Goal: Task Accomplishment & Management: Manage account settings

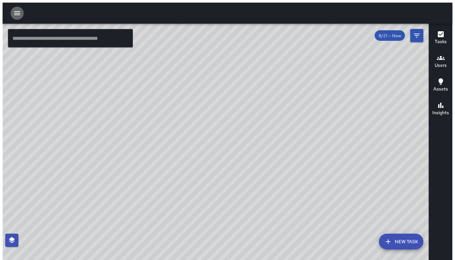
click at [18, 9] on icon "button" at bounding box center [17, 13] width 8 height 8
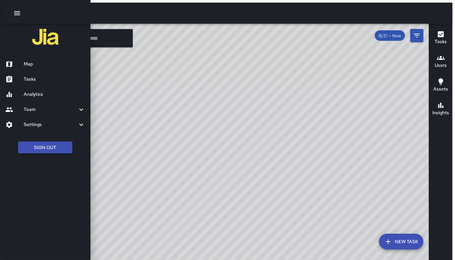
click at [197, 82] on div at bounding box center [227, 130] width 455 height 260
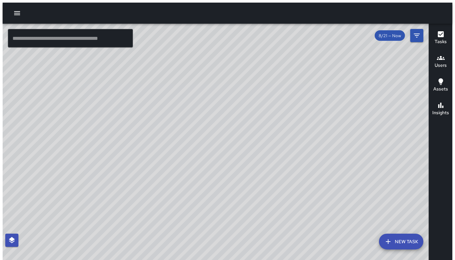
click at [14, 9] on icon "button" at bounding box center [17, 13] width 8 height 8
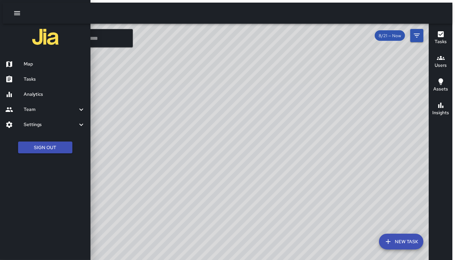
click at [33, 65] on h6 "Map" at bounding box center [54, 64] width 61 height 7
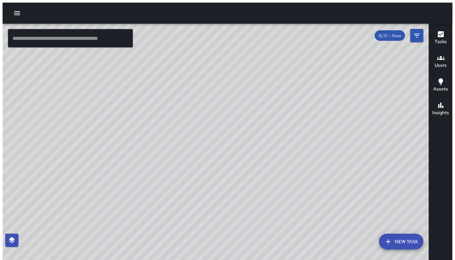
click at [14, 11] on icon "button" at bounding box center [17, 13] width 6 height 4
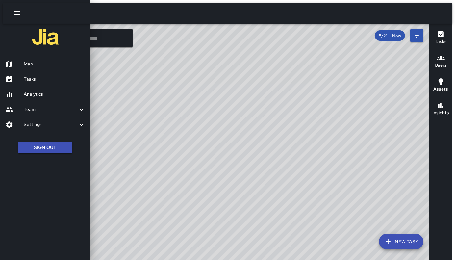
click at [396, 34] on div at bounding box center [227, 130] width 455 height 260
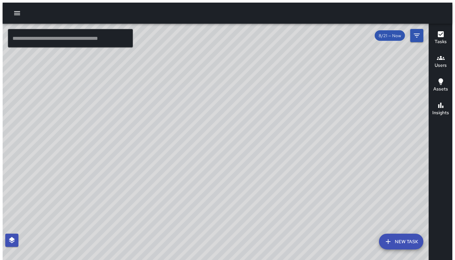
click at [396, 34] on span "8/21 — Now" at bounding box center [390, 36] width 30 height 6
click at [418, 35] on icon "Filters" at bounding box center [417, 36] width 8 height 8
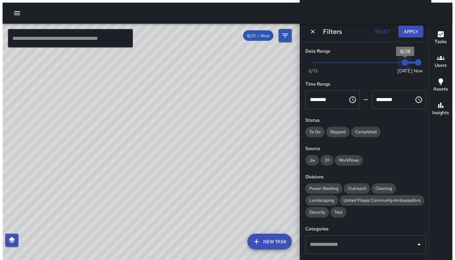
drag, startPoint x: 401, startPoint y: 63, endPoint x: 411, endPoint y: 62, distance: 10.0
click at [411, 62] on span "Now Today 8/13 8/28 11:16 am" at bounding box center [365, 63] width 105 height 10
click at [415, 62] on span "11:16 am" at bounding box center [418, 62] width 7 height 7
drag, startPoint x: 401, startPoint y: 63, endPoint x: 440, endPoint y: 66, distance: 39.9
click at [440, 66] on div "© Mapbox © OpenStreetMap Improve this map ​ New Task 8/21 — Now Map Layers Task…" at bounding box center [228, 143] width 450 height 239
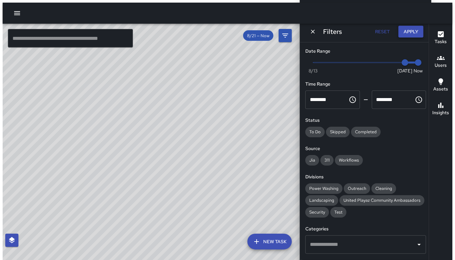
click at [413, 30] on button "Apply" at bounding box center [410, 32] width 25 height 12
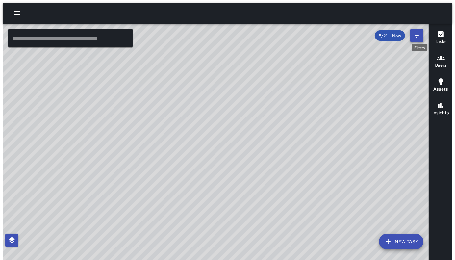
click at [418, 34] on icon "Filters" at bounding box center [417, 36] width 8 height 8
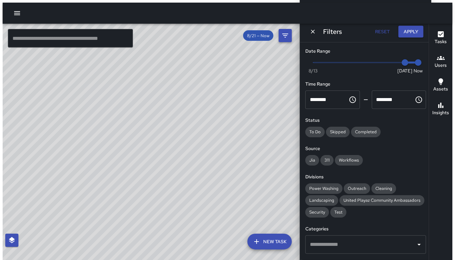
drag, startPoint x: 403, startPoint y: 66, endPoint x: 417, endPoint y: 68, distance: 14.0
click at [417, 67] on span "Now Today 8/13 8/28 11:16 am" at bounding box center [365, 63] width 105 height 10
click at [406, 33] on button "Apply" at bounding box center [410, 32] width 25 height 12
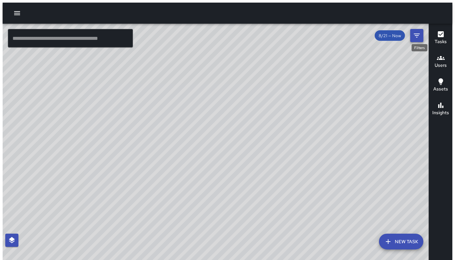
click at [419, 35] on icon "Filters" at bounding box center [417, 36] width 8 height 8
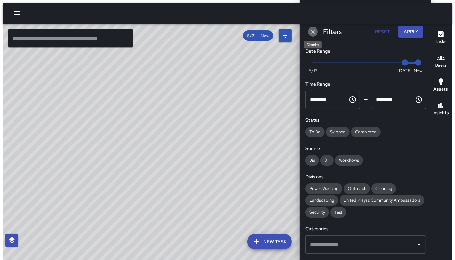
click at [313, 30] on icon "Dismiss" at bounding box center [312, 31] width 7 height 7
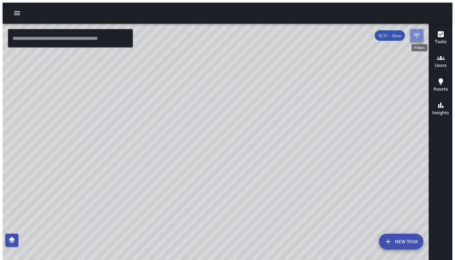
click at [421, 33] on icon "Filters" at bounding box center [417, 36] width 8 height 8
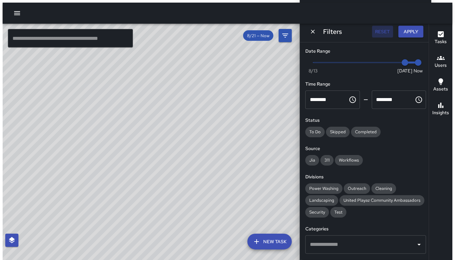
click at [382, 32] on button "Reset" at bounding box center [382, 32] width 21 height 12
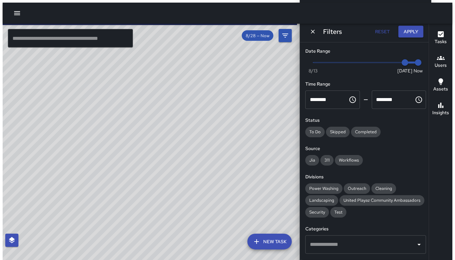
click at [378, 32] on button "Reset" at bounding box center [382, 32] width 21 height 12
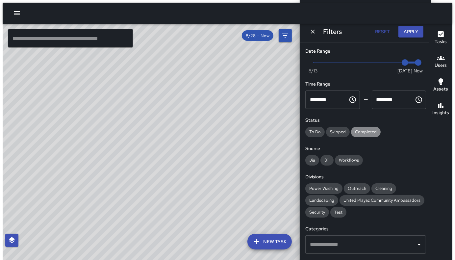
click at [367, 132] on span "Completed" at bounding box center [366, 132] width 30 height 6
click at [367, 132] on span "Completed" at bounding box center [366, 130] width 31 height 6
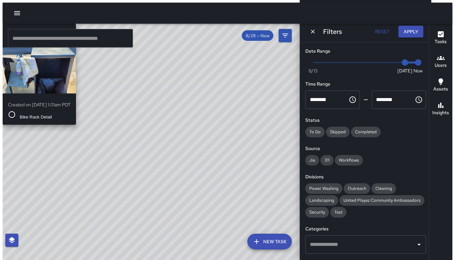
click at [76, 97] on div "KM Ken McCarter Created on 8/28/2025, 1:01am PDT Bike Rack Detail" at bounding box center [39, 74] width 73 height 101
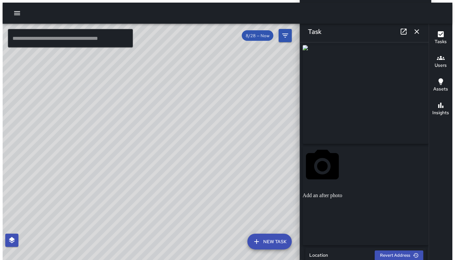
click at [419, 32] on icon "button" at bounding box center [417, 32] width 8 height 8
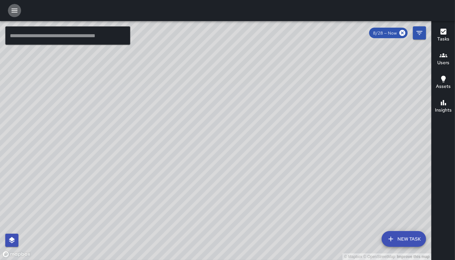
click at [14, 11] on icon "button" at bounding box center [15, 11] width 8 height 8
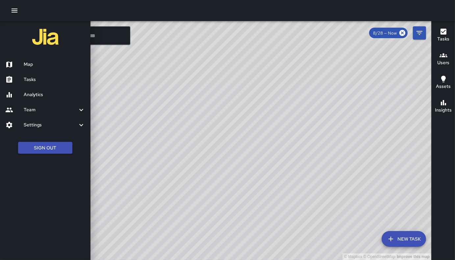
click at [34, 110] on h6 "Team" at bounding box center [51, 109] width 54 height 7
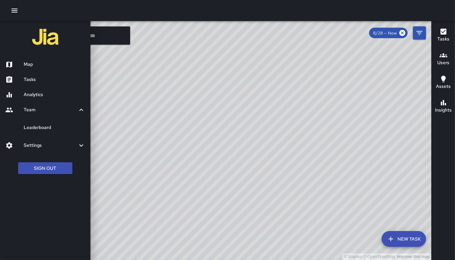
click at [39, 145] on h6 "Settings" at bounding box center [51, 145] width 54 height 7
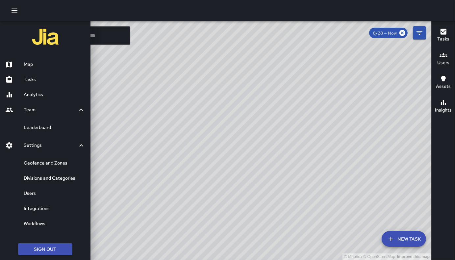
click at [40, 193] on h6 "Users" at bounding box center [54, 193] width 61 height 7
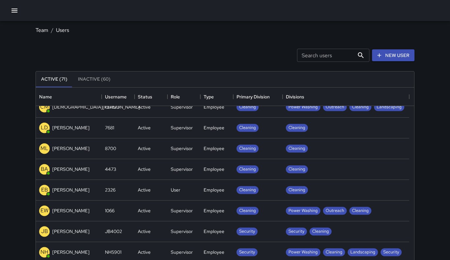
scroll to position [782, 0]
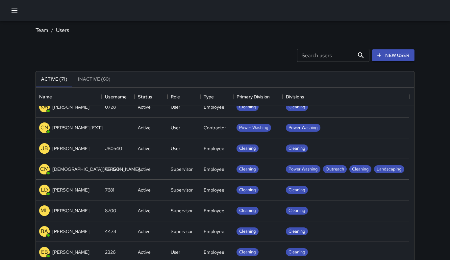
click at [89, 77] on button "Inactive (60)" at bounding box center [94, 79] width 43 height 16
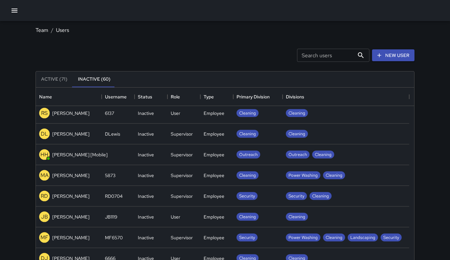
scroll to position [646, 0]
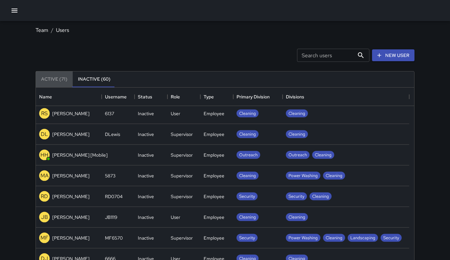
click at [59, 80] on button "Active (71)" at bounding box center [54, 79] width 37 height 16
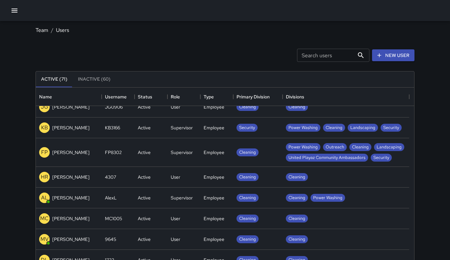
scroll to position [0, 0]
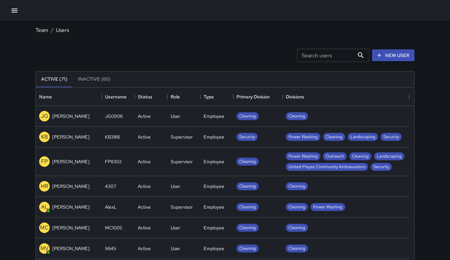
click at [95, 80] on button "Inactive (60)" at bounding box center [94, 79] width 43 height 16
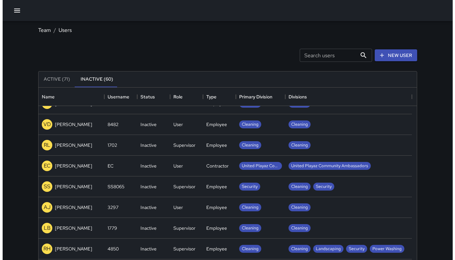
scroll to position [53, 0]
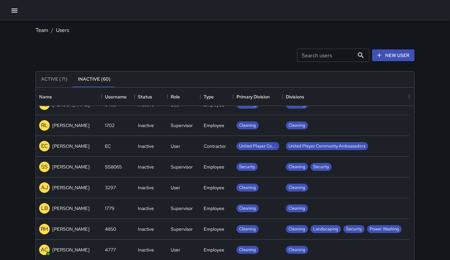
click at [68, 231] on p "Ray Hudson" at bounding box center [70, 229] width 37 height 7
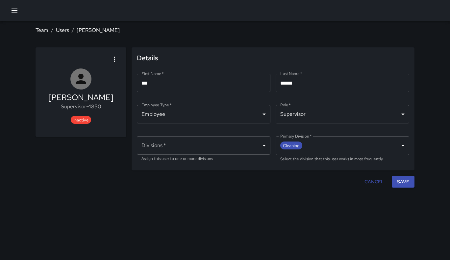
type input "**********"
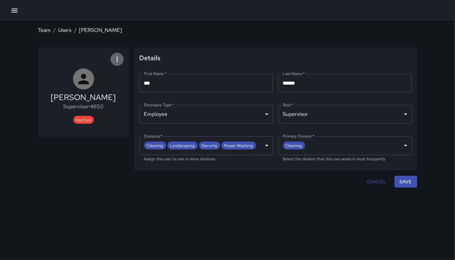
click at [117, 62] on icon "button" at bounding box center [117, 59] width 8 height 8
click at [110, 76] on span "Activate user" at bounding box center [103, 77] width 31 height 8
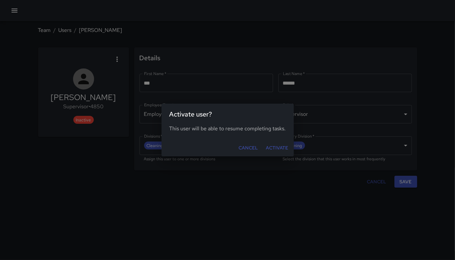
click at [276, 149] on button "Activate" at bounding box center [277, 148] width 28 height 12
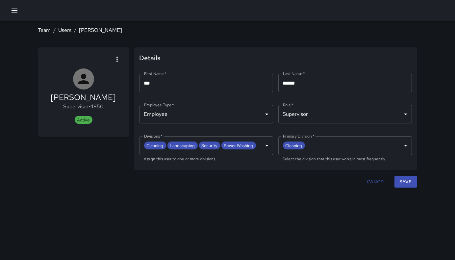
click at [15, 13] on icon "button" at bounding box center [15, 11] width 8 height 8
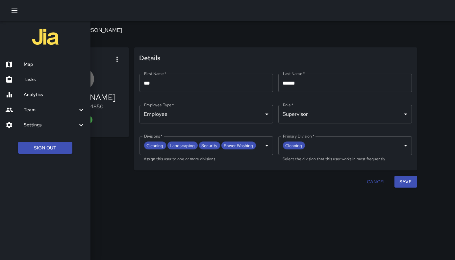
click at [31, 65] on h6 "Map" at bounding box center [54, 64] width 61 height 7
